Goal: Task Accomplishment & Management: Complete application form

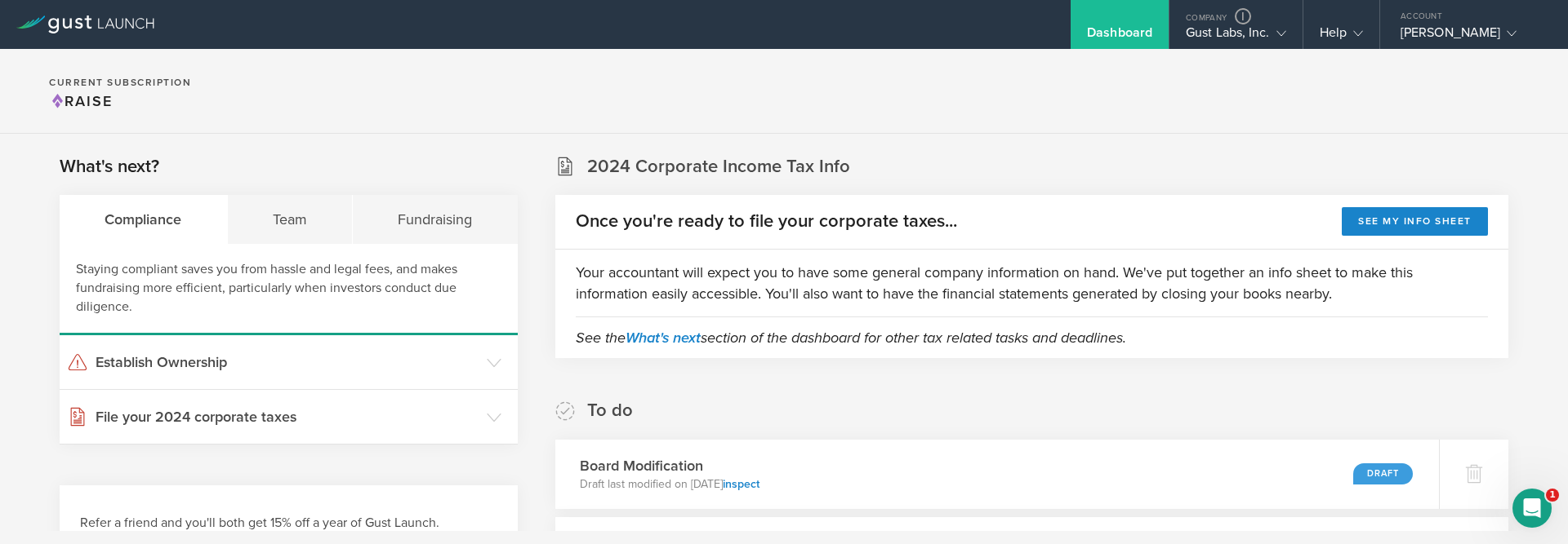
click at [730, 100] on section "Current Subscription Raise" at bounding box center [784, 91] width 1568 height 85
click at [407, 92] on section "Current Subscription Raise" at bounding box center [784, 91] width 1568 height 85
click at [773, 103] on section "Current Subscription Raise" at bounding box center [784, 91] width 1568 height 85
click at [536, 108] on section "Current Subscription Raise" at bounding box center [784, 91] width 1568 height 85
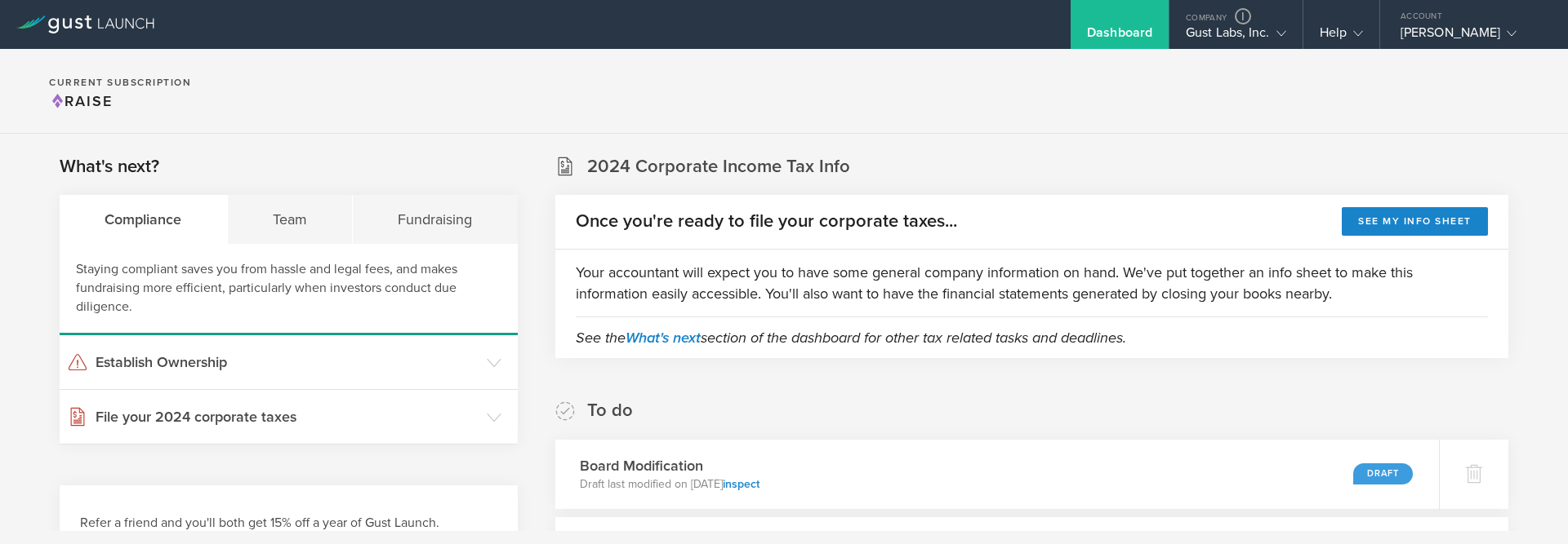
click at [391, 86] on section "Current Subscription Raise" at bounding box center [784, 91] width 1568 height 85
click at [1439, 26] on div "Peter Swan" at bounding box center [1469, 36] width 139 height 24
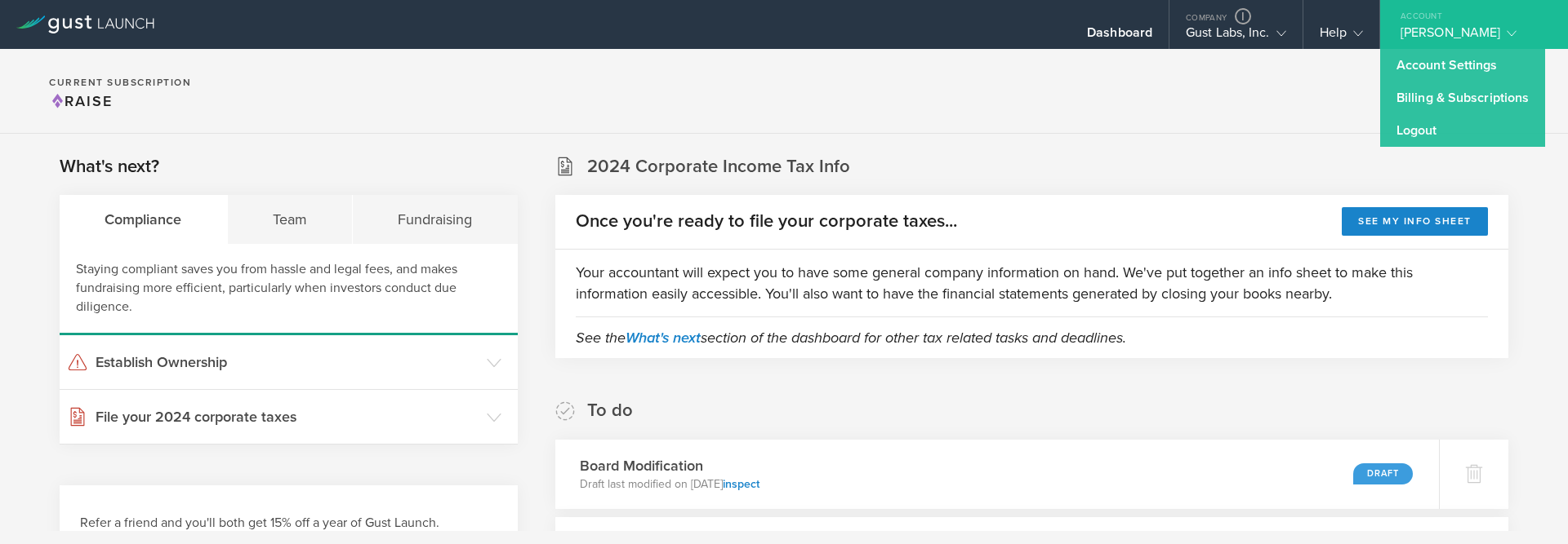
click at [1211, 94] on section "Current Subscription Raise" at bounding box center [784, 91] width 1568 height 85
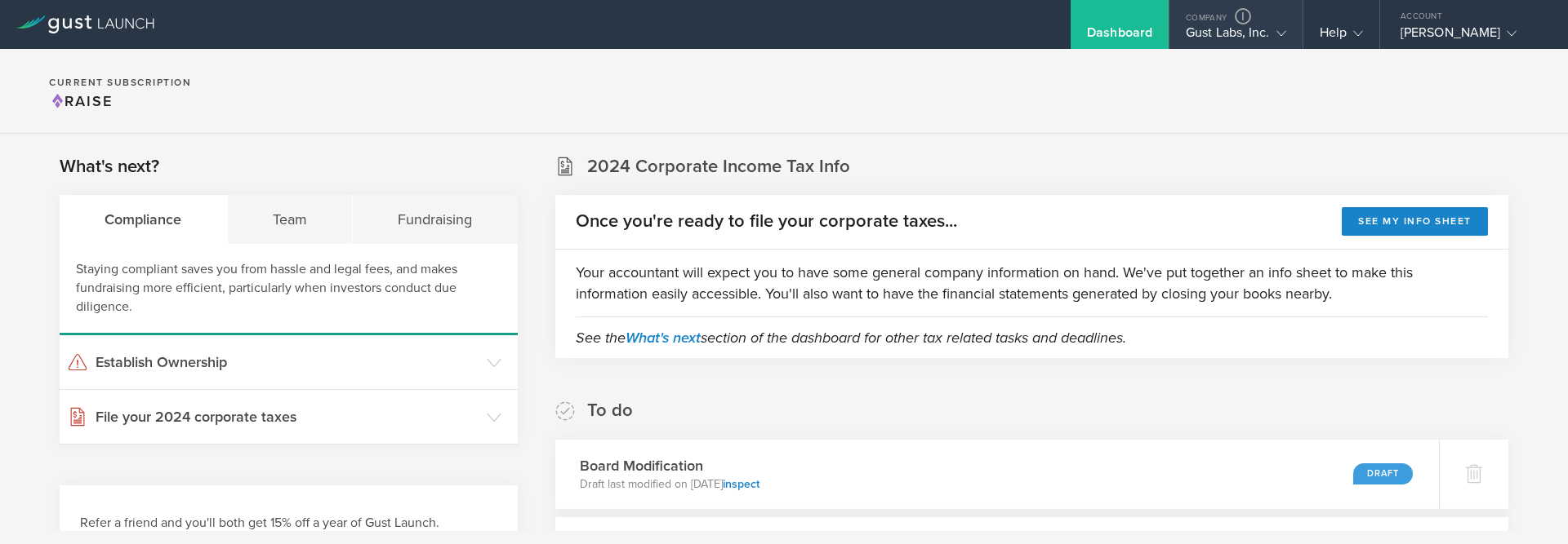
click at [1207, 29] on div "Gust Labs, Inc." at bounding box center [1236, 36] width 101 height 24
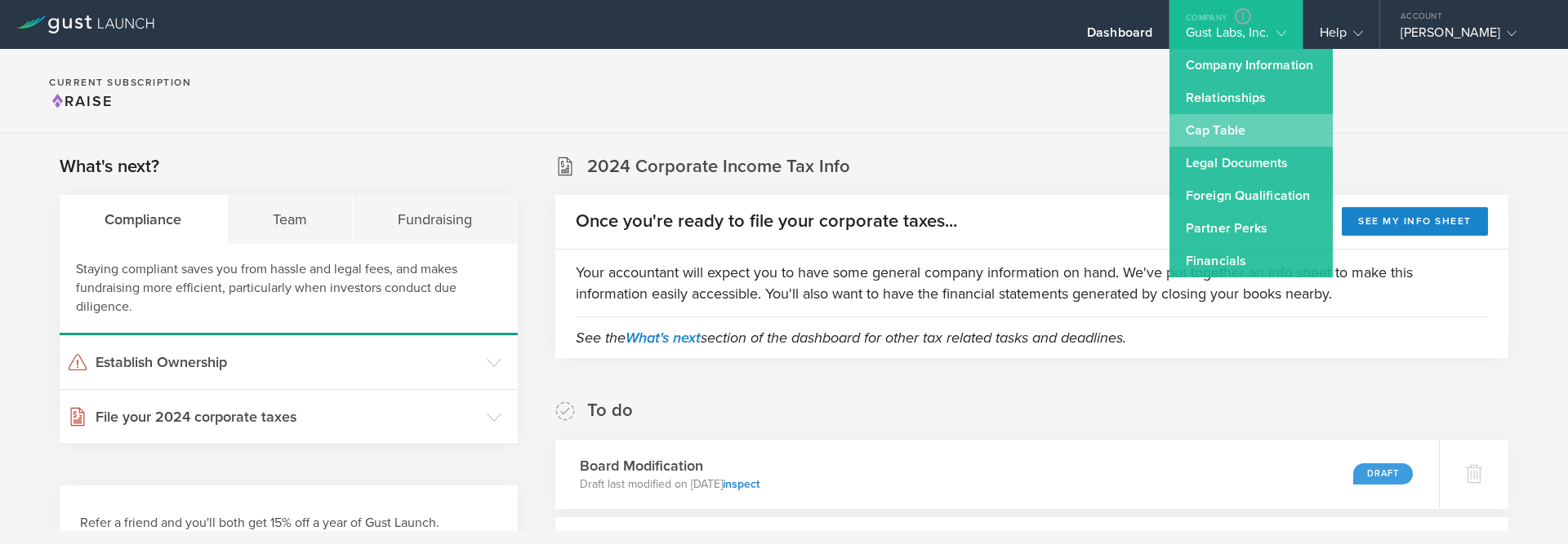
click at [1211, 132] on link "Cap Table" at bounding box center [1252, 130] width 164 height 33
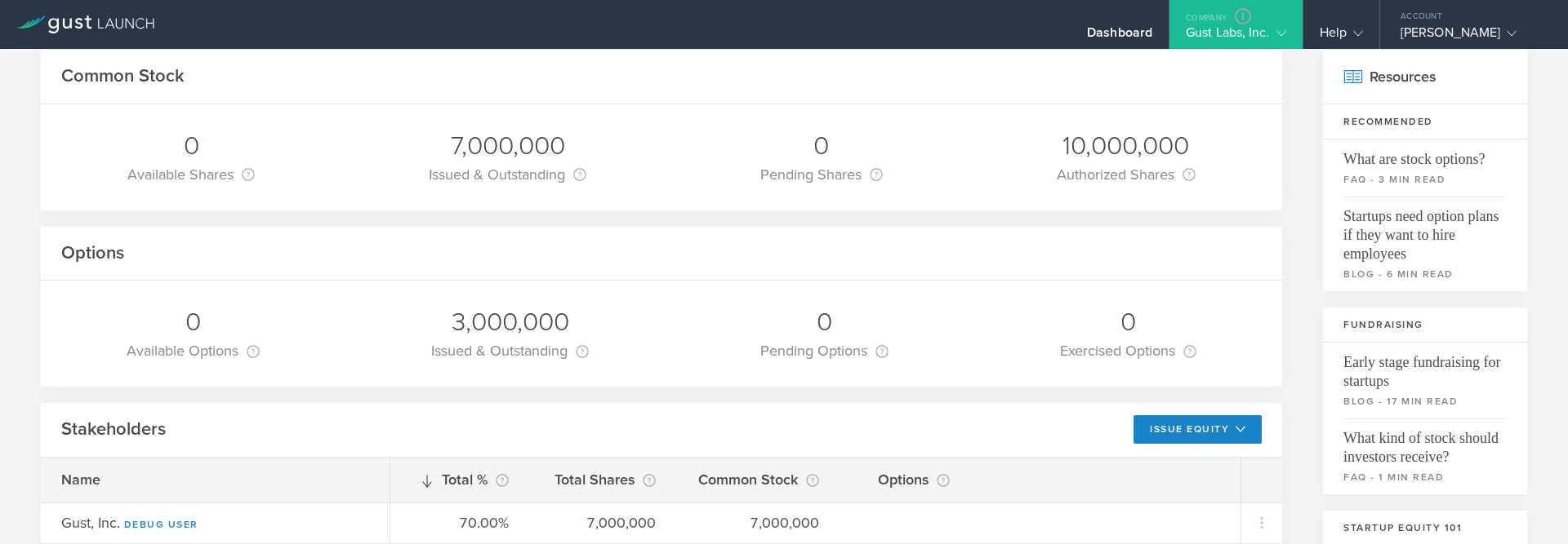
scroll to position [210, 0]
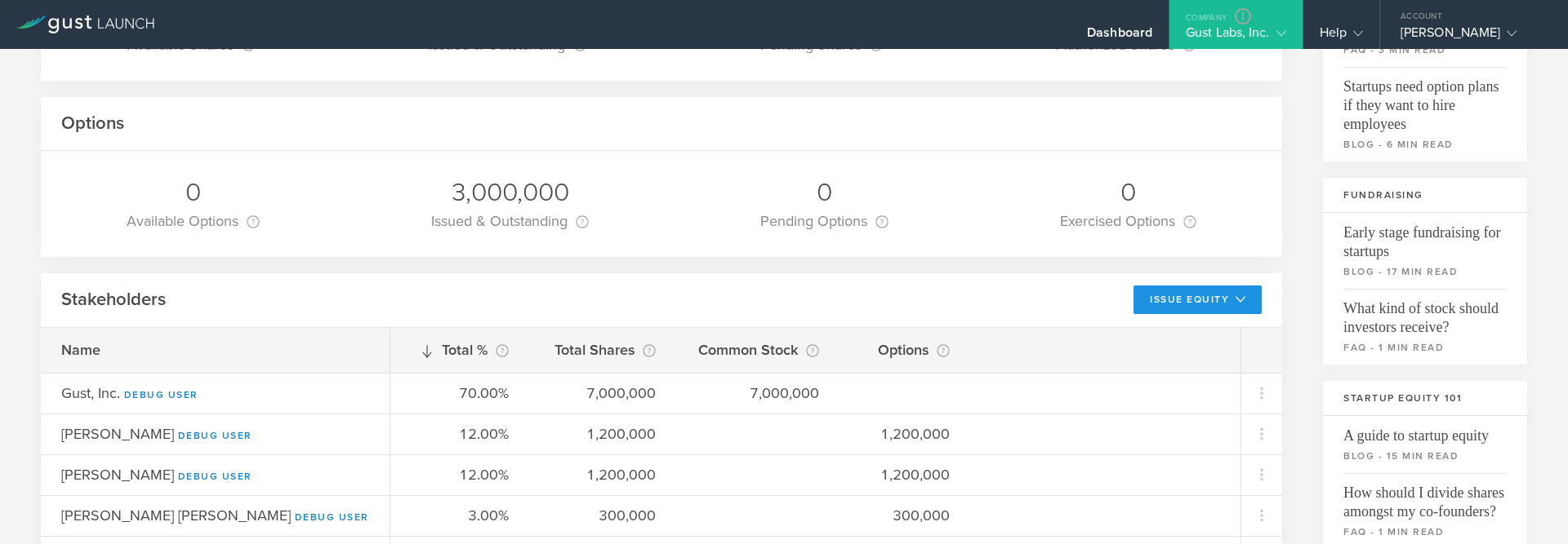
click at [1199, 300] on button "Issue Equity" at bounding box center [1198, 299] width 128 height 29
click at [1157, 368] on li "Grant Common Stock" at bounding box center [1185, 368] width 141 height 32
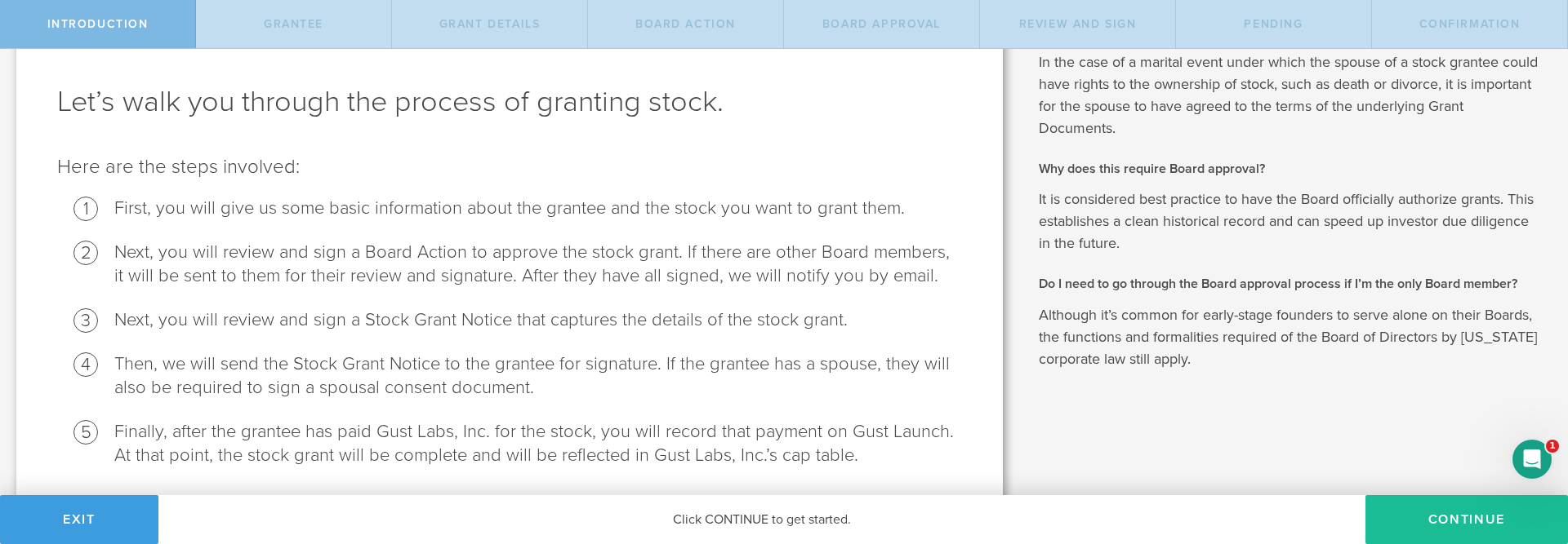
scroll to position [117, 0]
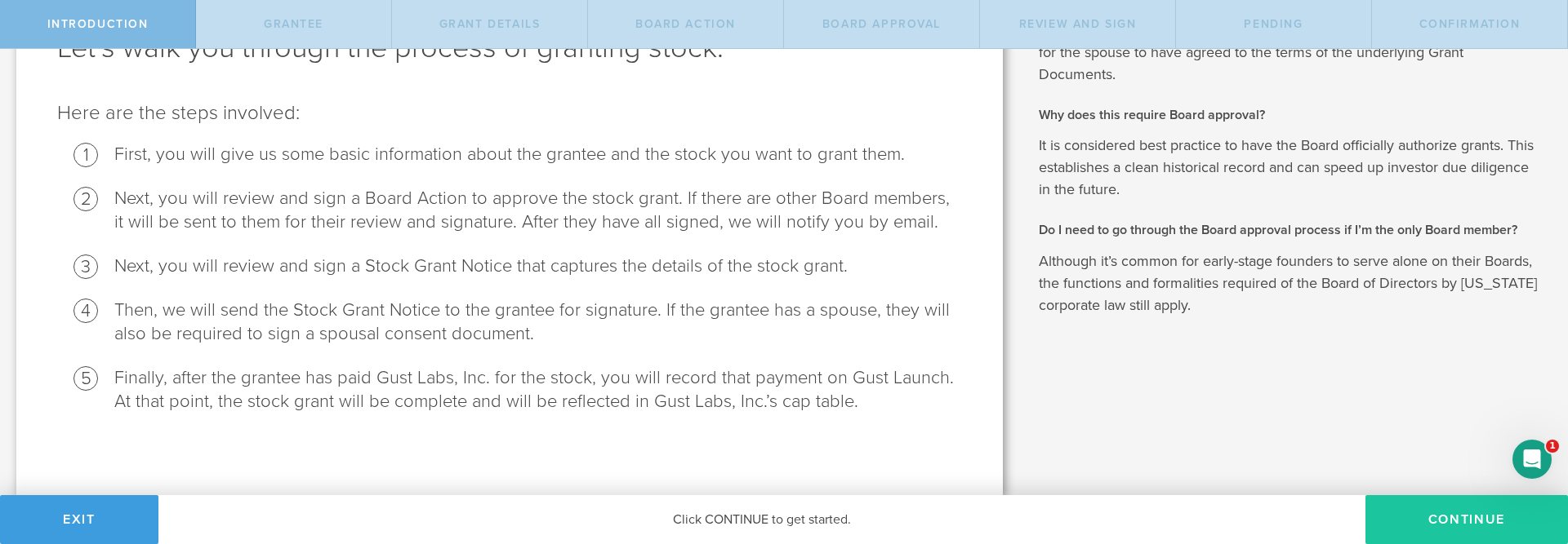
click at [1424, 517] on button "Continue" at bounding box center [1467, 520] width 203 height 49
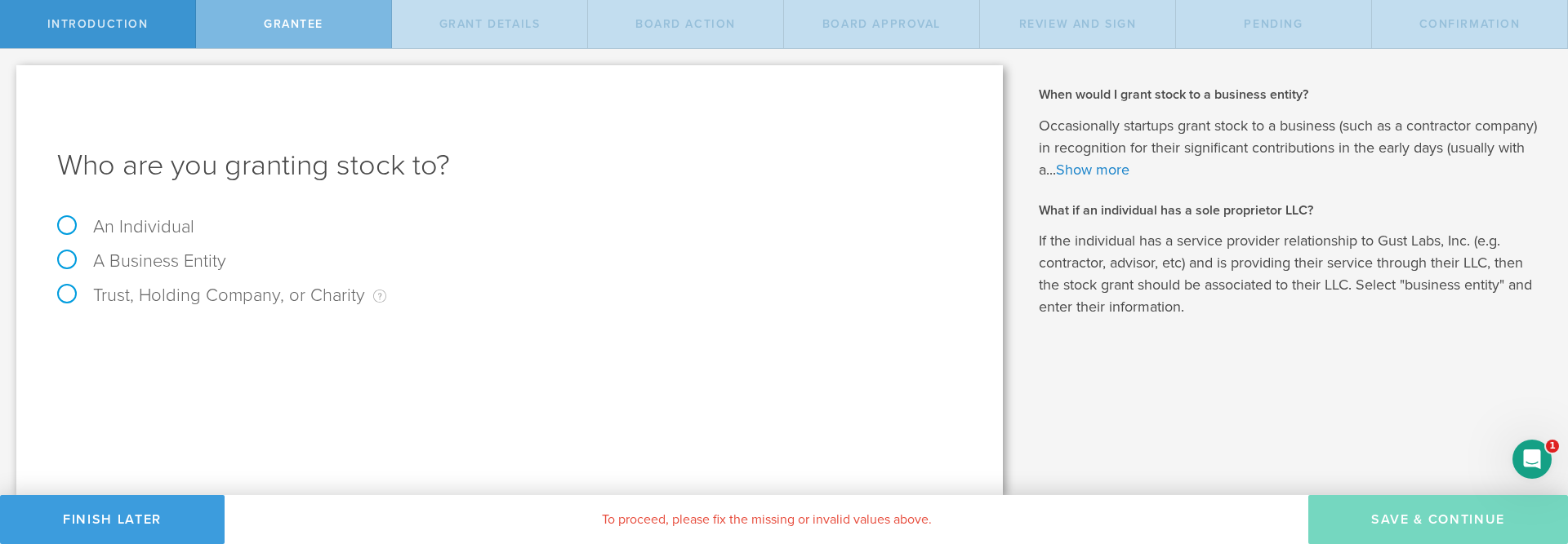
scroll to position [0, 0]
click at [241, 293] on label "Trust, Holding Company, or Charity An individual that has a service provider re…" at bounding box center [221, 295] width 329 height 21
click at [10, 75] on input "Trust, Holding Company, or Charity An individual that has a service provider re…" at bounding box center [5, 62] width 10 height 26
radio input "true"
click at [68, 295] on label "Trust, Holding Company, or Charity An individual that has a service provider re…" at bounding box center [221, 295] width 329 height 21
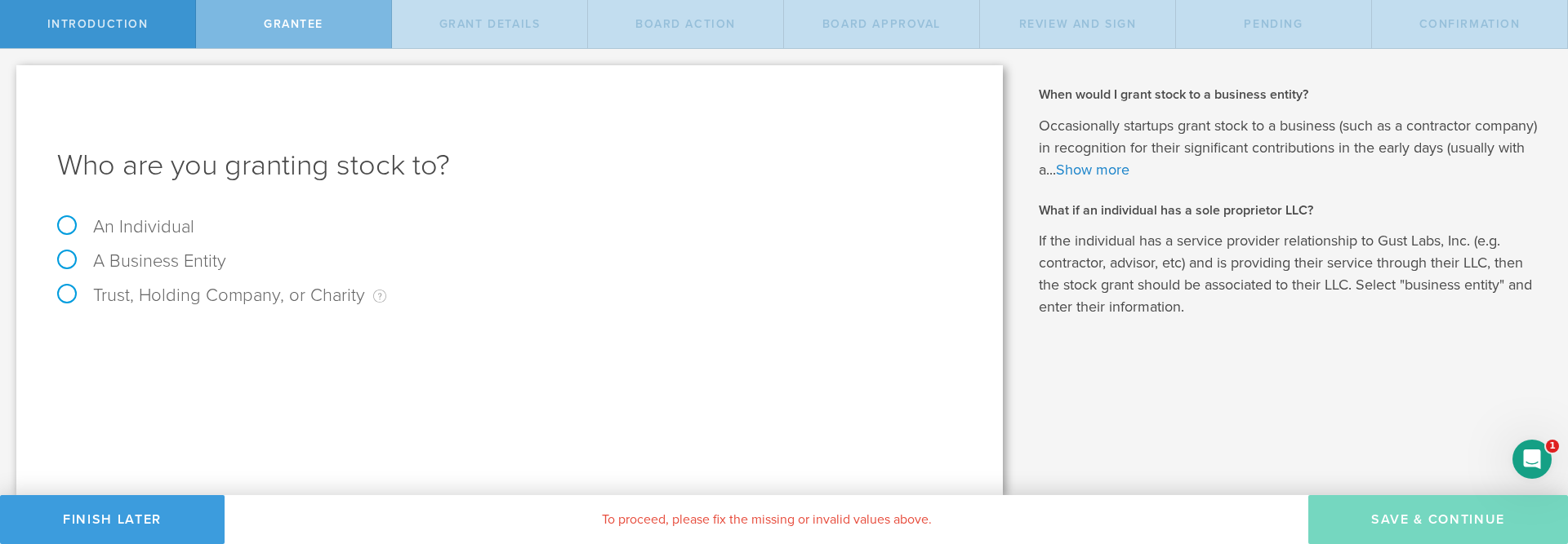
click at [10, 75] on input "Trust, Holding Company, or Charity An individual that has a service provider re…" at bounding box center [5, 62] width 10 height 26
radio input "true"
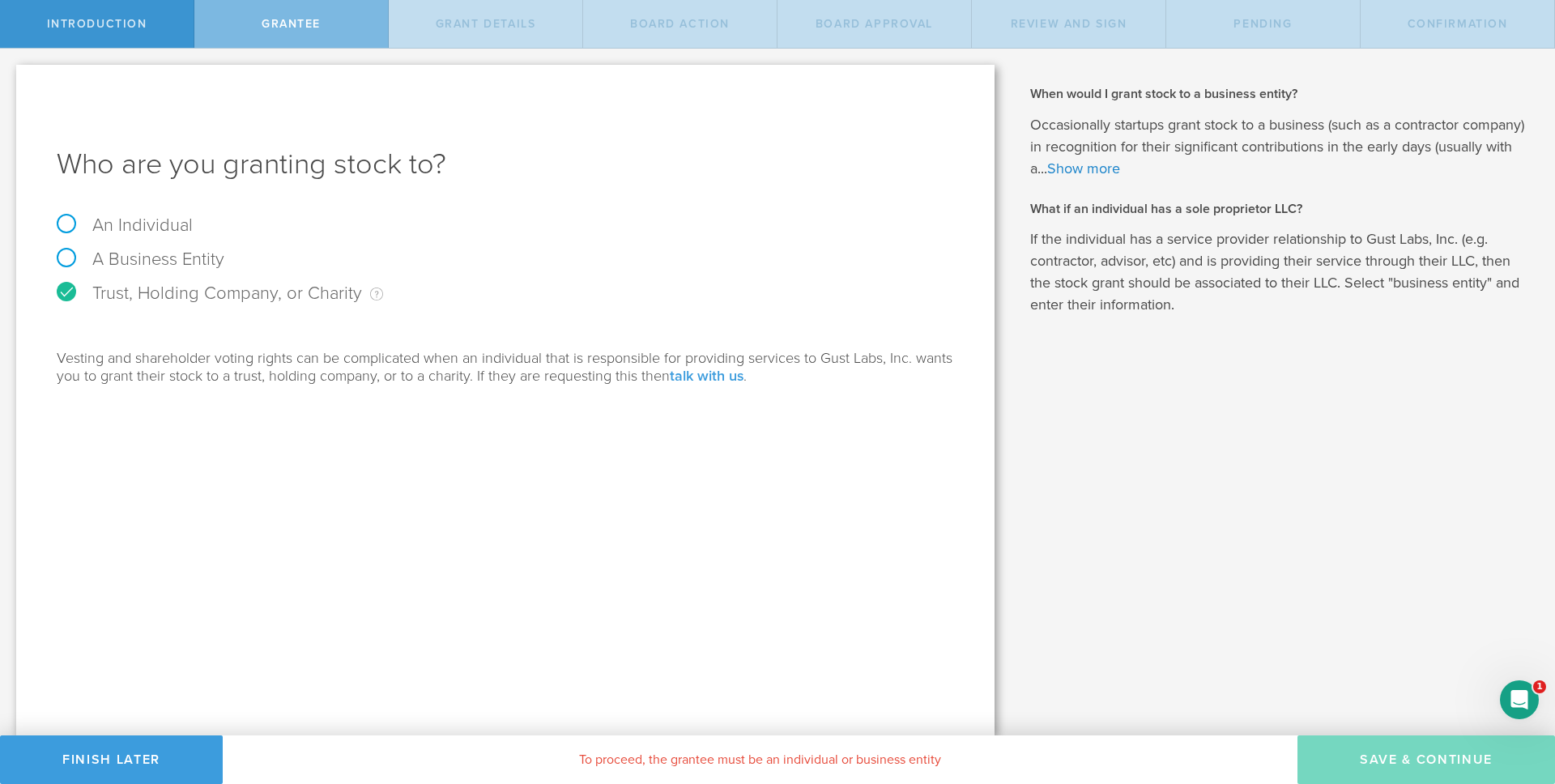
click at [702, 378] on link "talk with us" at bounding box center [707, 375] width 74 height 18
